Goal: Information Seeking & Learning: Learn about a topic

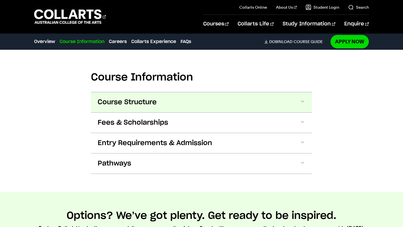
click at [303, 101] on span at bounding box center [302, 102] width 6 height 7
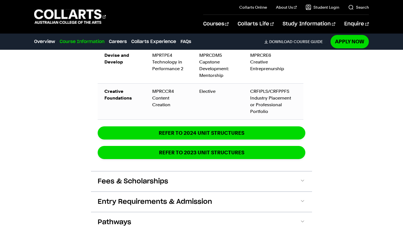
scroll to position [1173, 0]
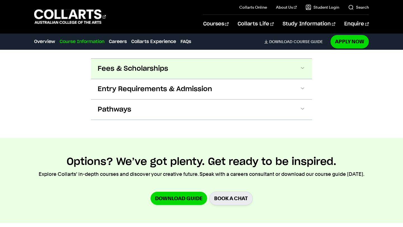
click at [284, 64] on button "Fees & Scholarships" at bounding box center [201, 69] width 221 height 20
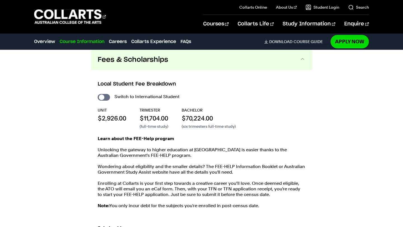
scroll to position [1182, 0]
click at [102, 94] on input "International Student" at bounding box center [104, 97] width 12 height 7
checkbox input "true"
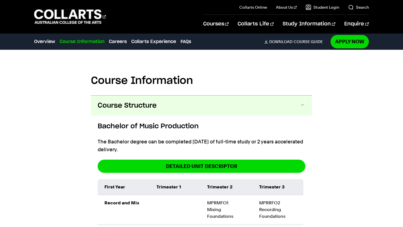
scroll to position [711, 0]
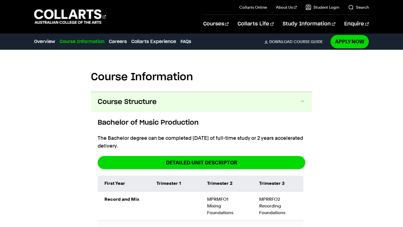
click at [111, 94] on button "Course Structure" at bounding box center [201, 102] width 221 height 20
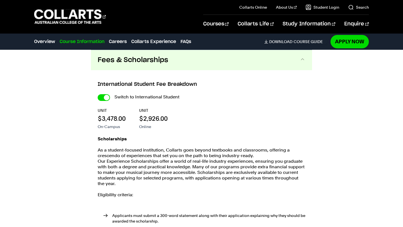
scroll to position [786, 0]
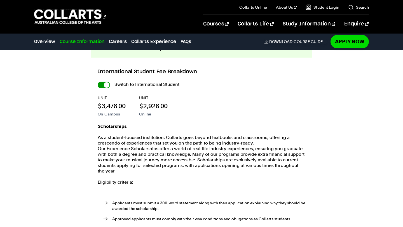
click at [104, 84] on input "International Student" at bounding box center [104, 85] width 12 height 7
checkbox input "false"
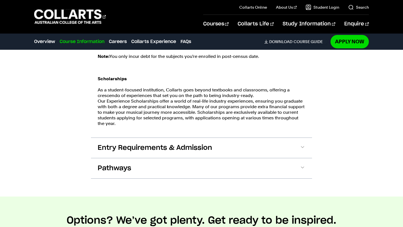
scroll to position [1328, 0]
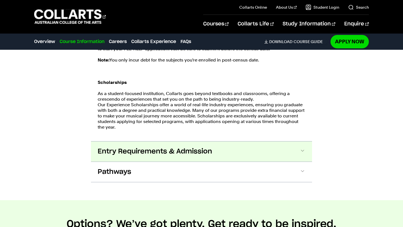
click at [105, 147] on span "Entry Requirements & Admission" at bounding box center [155, 151] width 114 height 9
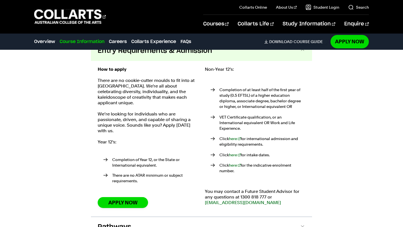
scroll to position [1433, 0]
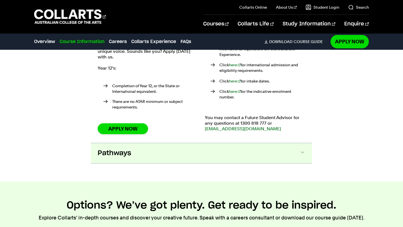
click at [105, 149] on span "Pathways" at bounding box center [115, 153] width 34 height 9
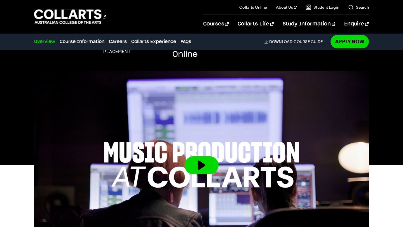
scroll to position [83, 0]
